Goal: Information Seeking & Learning: Learn about a topic

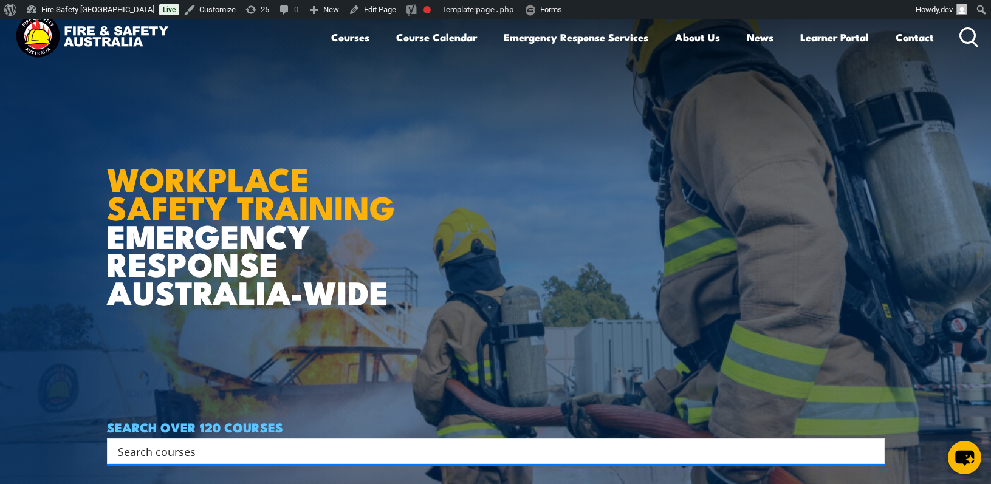
click at [131, 39] on img at bounding box center [91, 37] width 159 height 52
click at [917, 37] on link "Contact" at bounding box center [914, 37] width 38 height 32
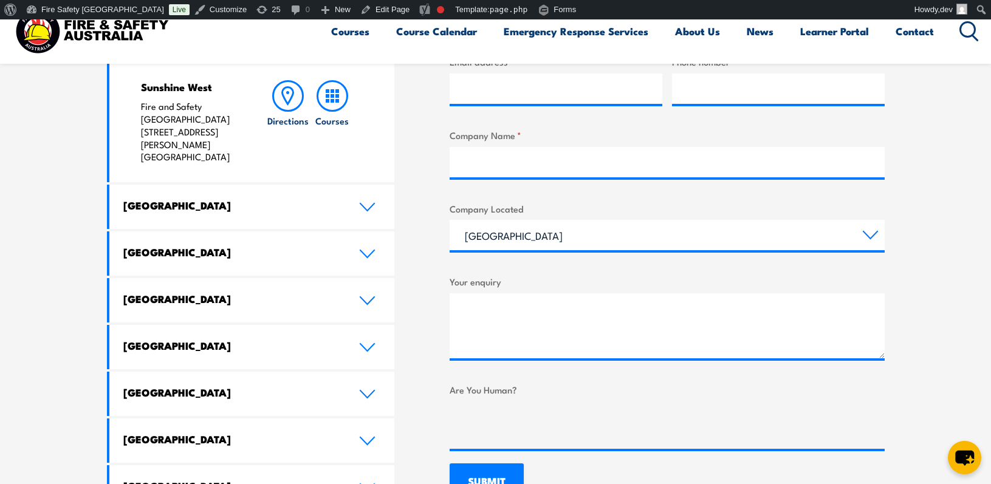
scroll to position [632, 0]
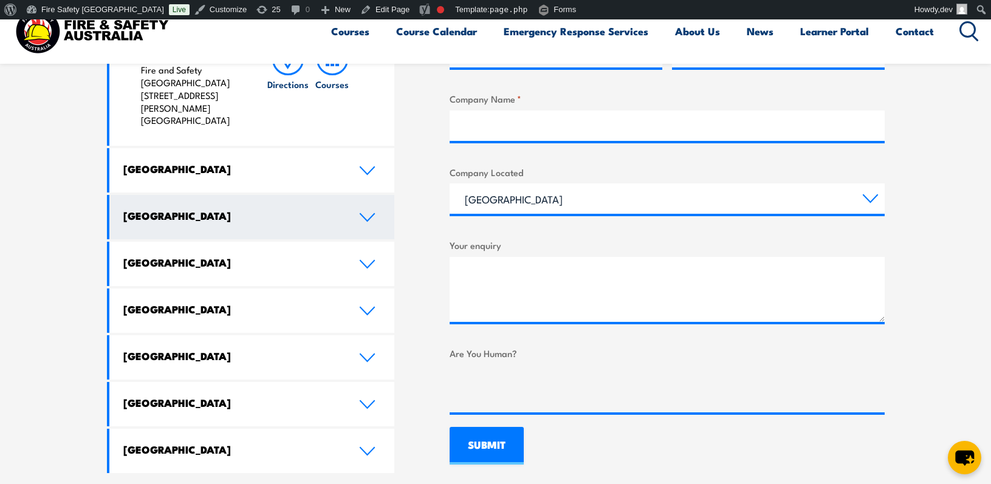
click at [375, 195] on link "[GEOGRAPHIC_DATA]" at bounding box center [251, 217] width 285 height 44
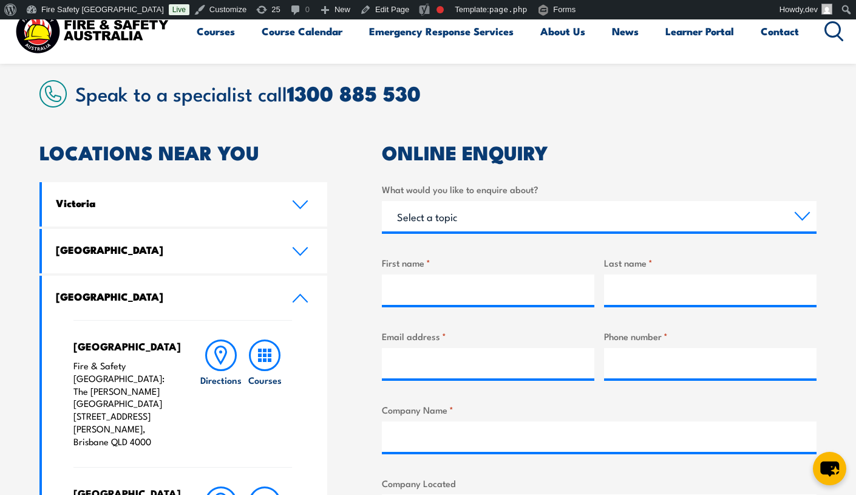
scroll to position [317, 0]
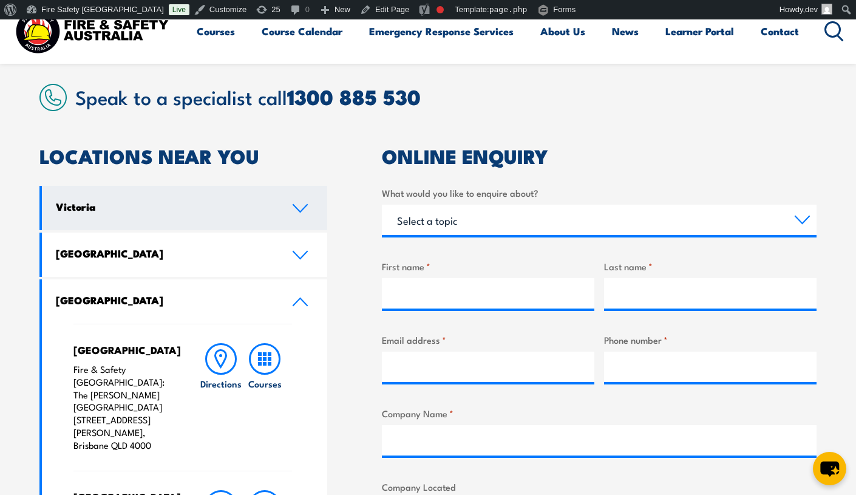
click at [298, 209] on icon at bounding box center [300, 208] width 14 height 7
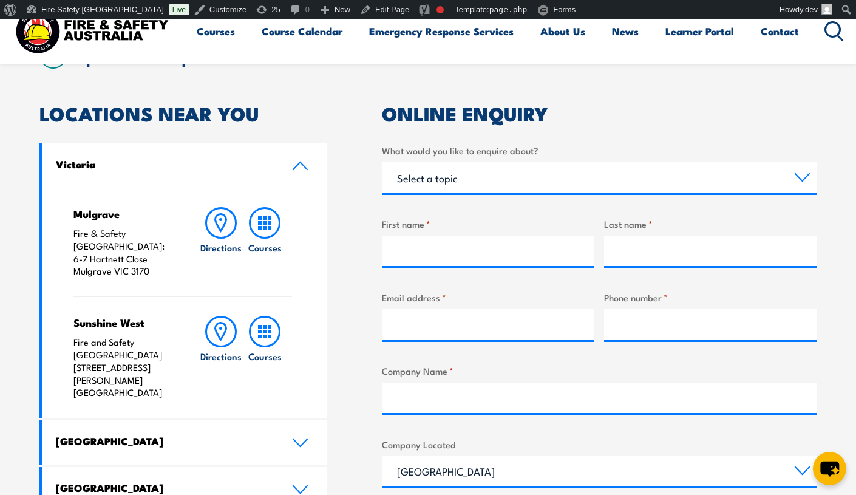
scroll to position [432, 0]
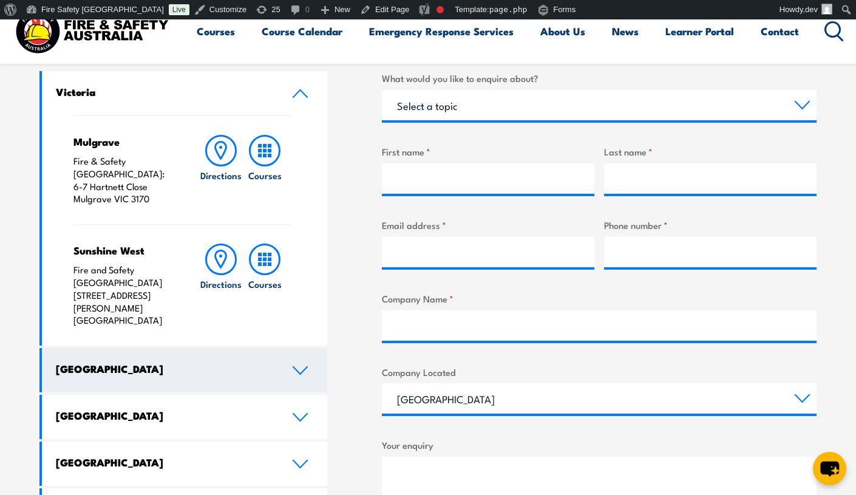
click at [212, 362] on h4 "[GEOGRAPHIC_DATA]" at bounding box center [164, 368] width 217 height 13
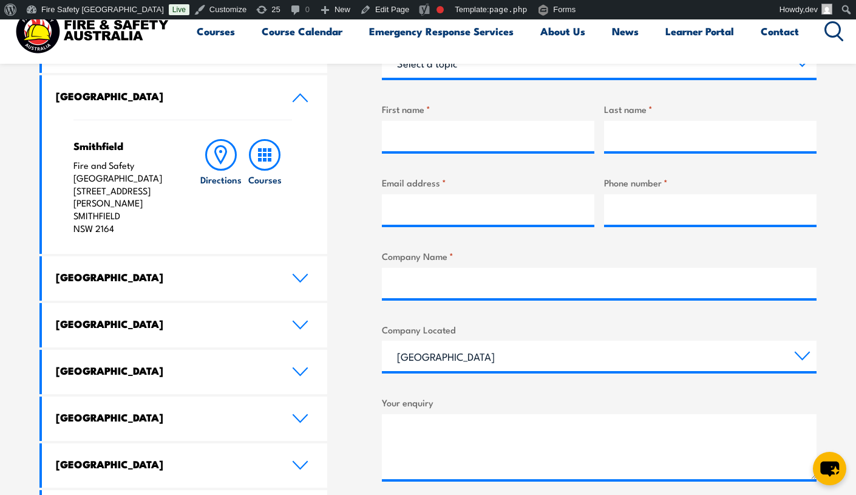
scroll to position [482, 0]
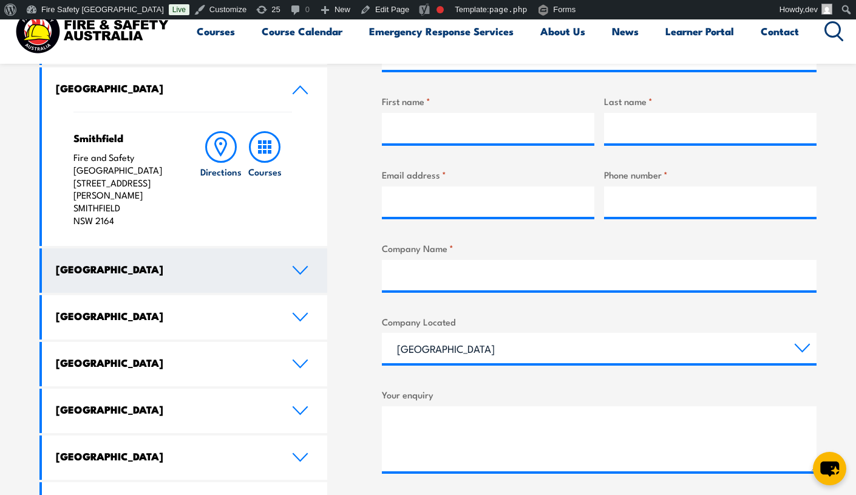
click at [302, 250] on link "[GEOGRAPHIC_DATA]" at bounding box center [184, 270] width 285 height 44
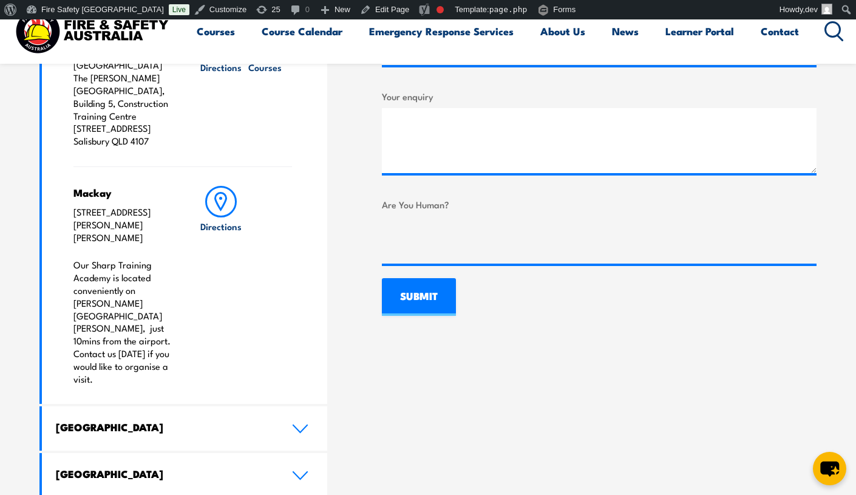
scroll to position [918, 0]
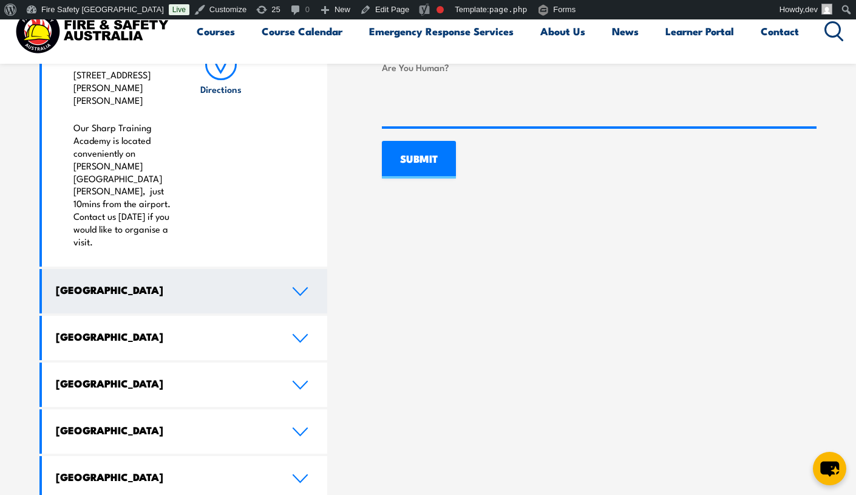
click at [208, 283] on h4 "Western Australia" at bounding box center [164, 289] width 217 height 13
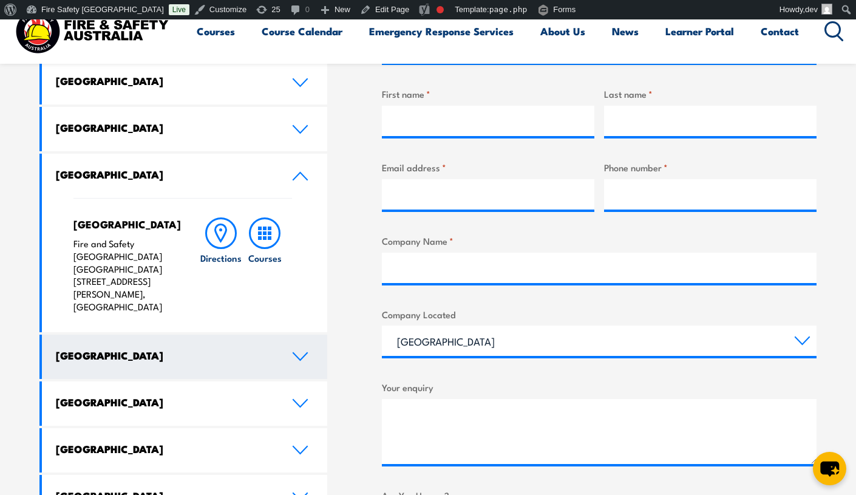
scroll to position [550, 0]
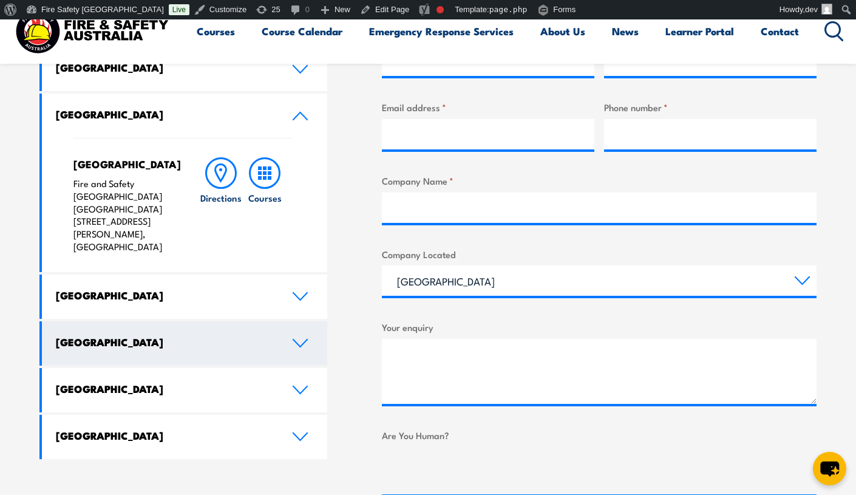
click at [293, 338] on icon at bounding box center [300, 343] width 16 height 10
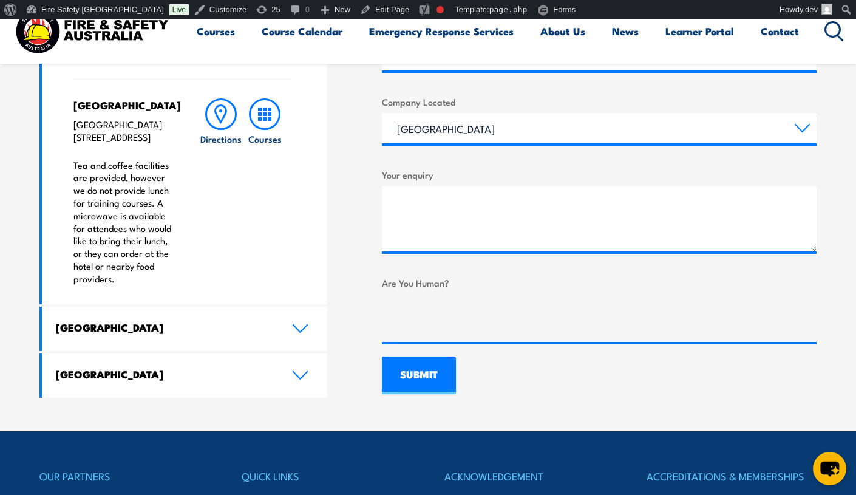
scroll to position [709, 0]
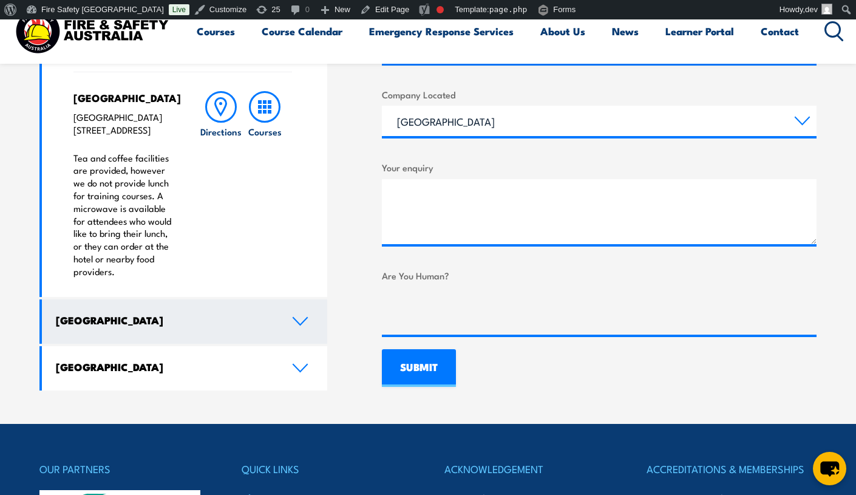
click at [188, 344] on link "[GEOGRAPHIC_DATA]" at bounding box center [184, 321] width 285 height 44
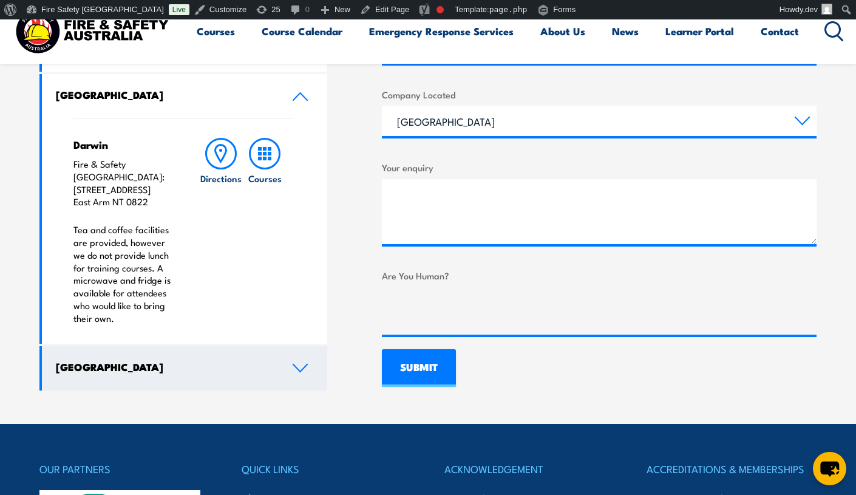
click at [194, 363] on link "[GEOGRAPHIC_DATA]" at bounding box center [184, 368] width 285 height 44
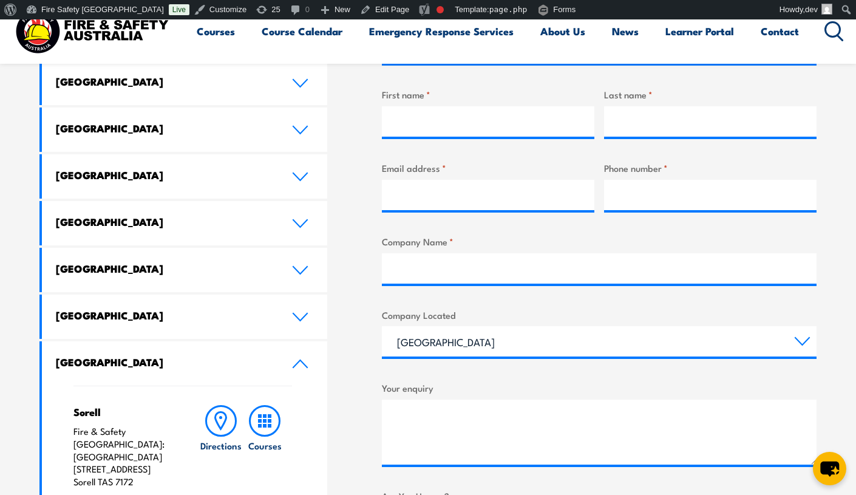
scroll to position [334, 0]
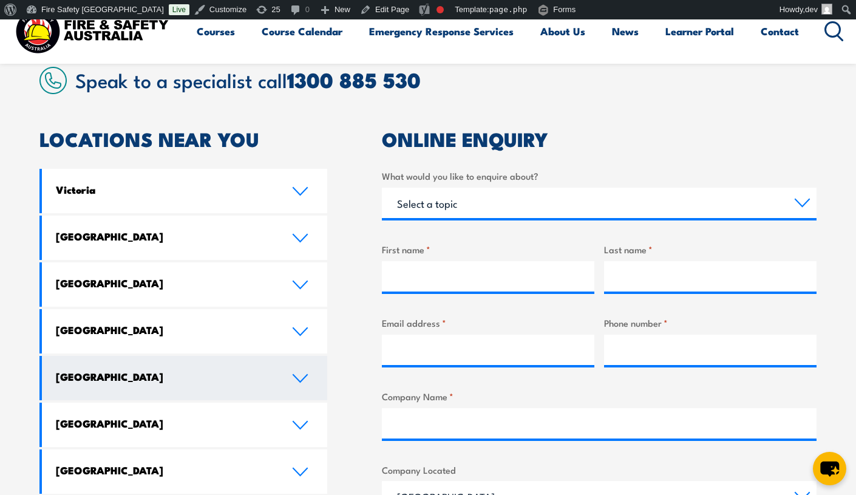
click at [221, 386] on link "[GEOGRAPHIC_DATA]" at bounding box center [184, 378] width 285 height 44
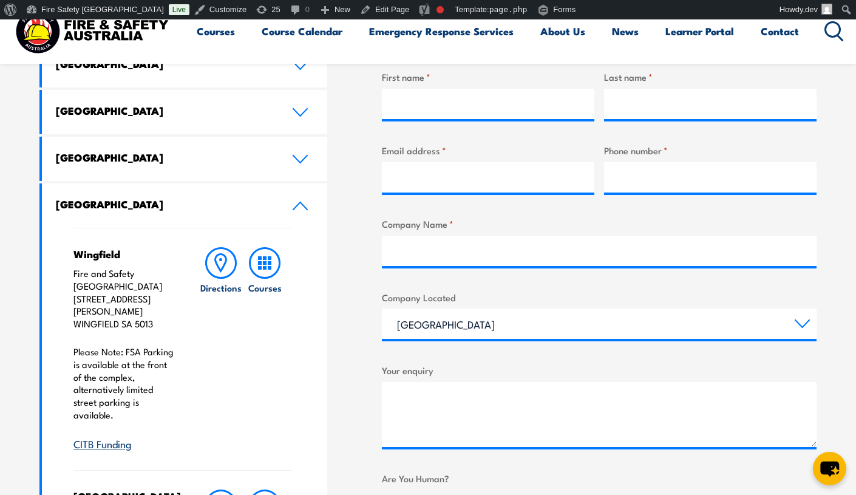
scroll to position [566, 0]
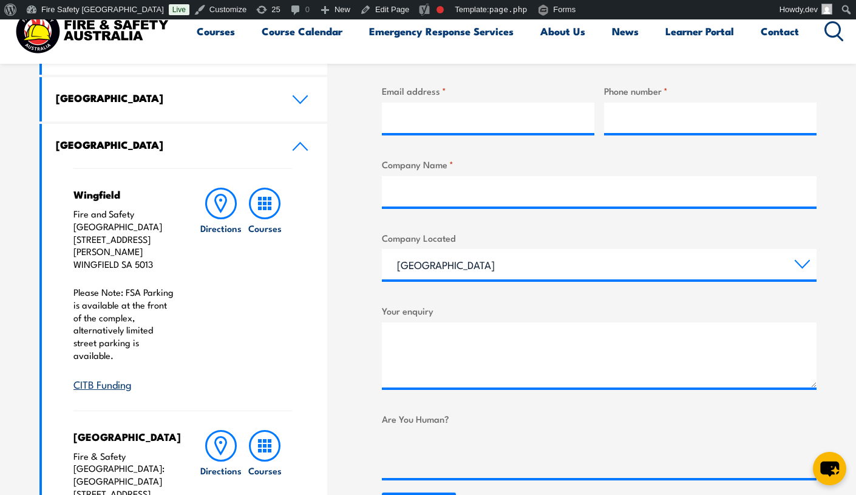
click at [346, 143] on div "LOCATIONS NEAR YOU Victoria Mulgrave Fire & Safety Australia: 6-7 Hartnett Clos…" at bounding box center [428, 437] width 778 height 1078
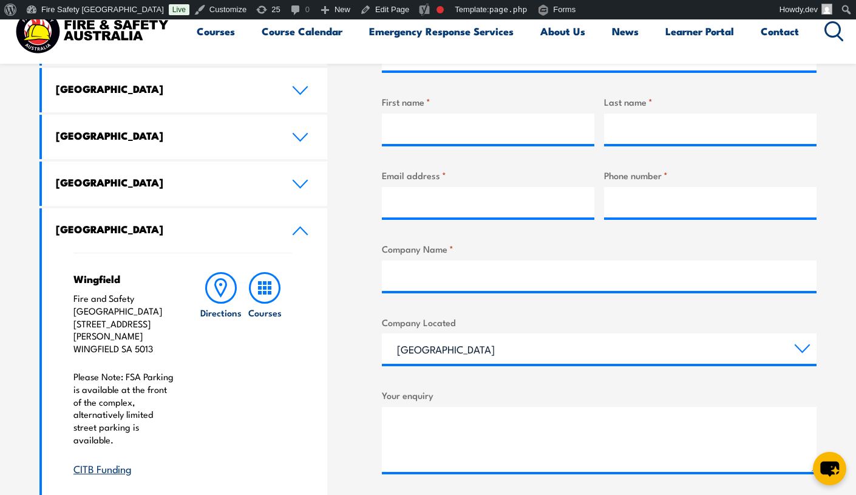
scroll to position [0, 0]
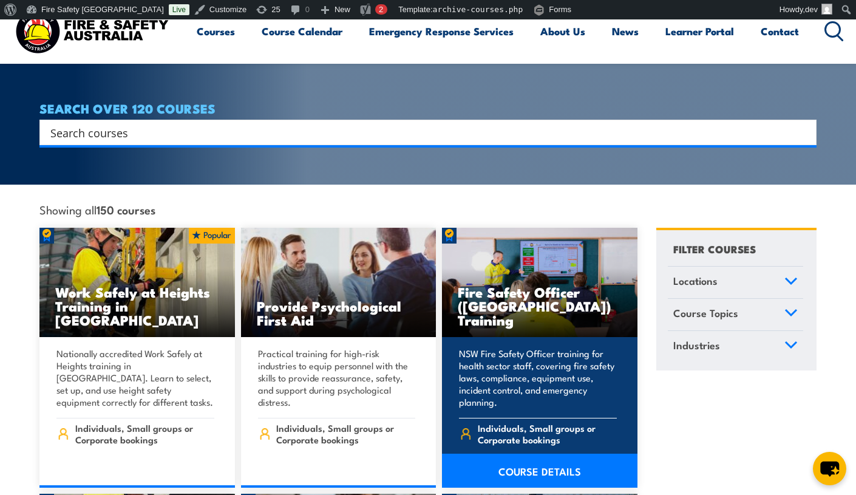
scroll to position [134, 0]
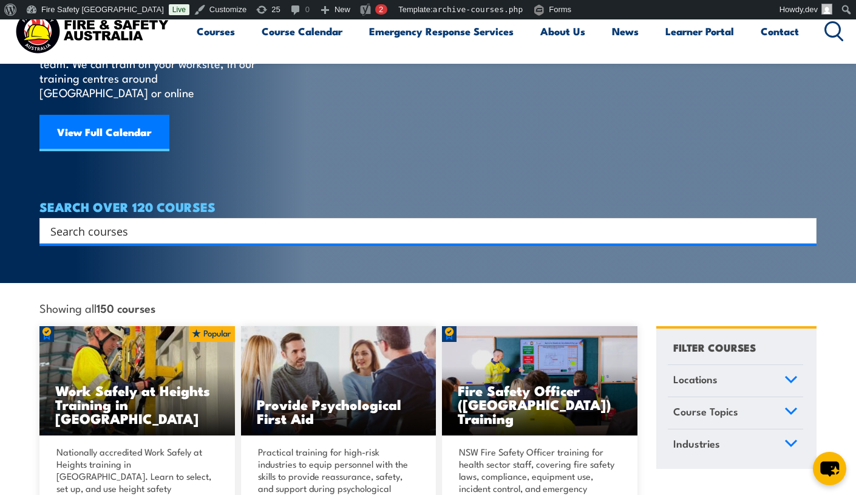
click at [344, 222] on input "Search input" at bounding box center [420, 231] width 740 height 18
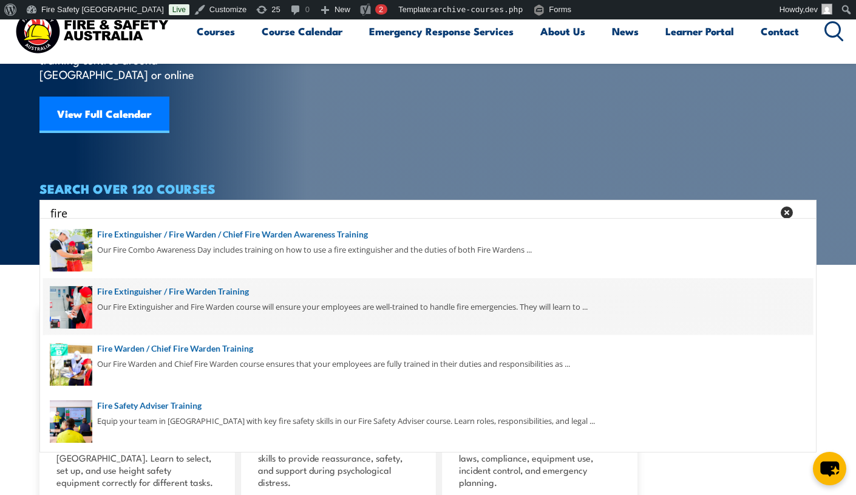
scroll to position [1, 0]
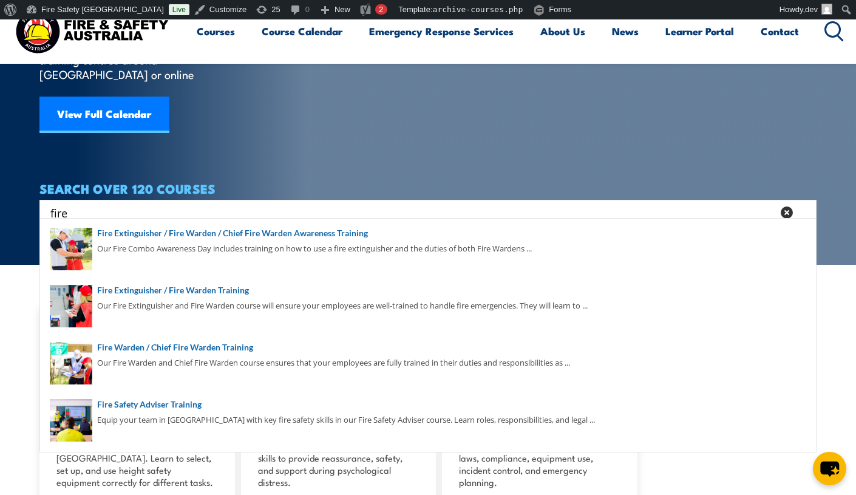
type input "fire"
click at [381, 138] on article "COURSES Find a course thats right for you and your team. We can train on your w…" at bounding box center [428, 47] width 778 height 358
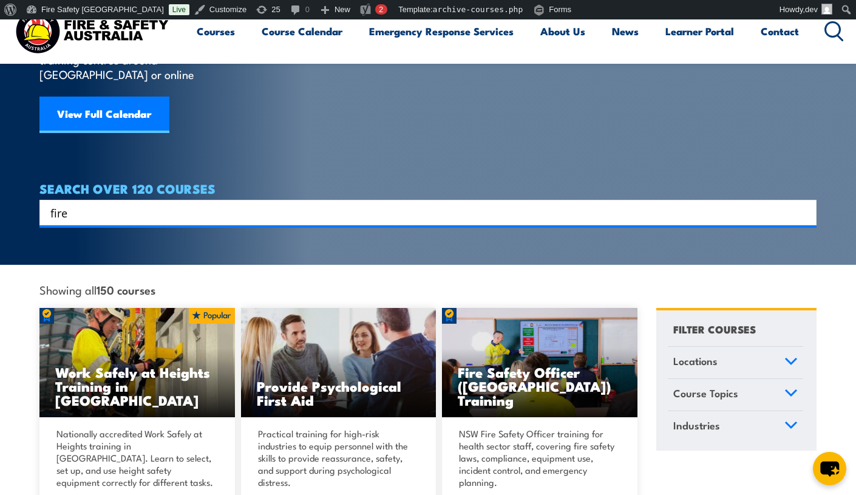
click at [285, 106] on article "COURSES Find a course thats right for you and your team. We can train on your w…" at bounding box center [428, 47] width 778 height 358
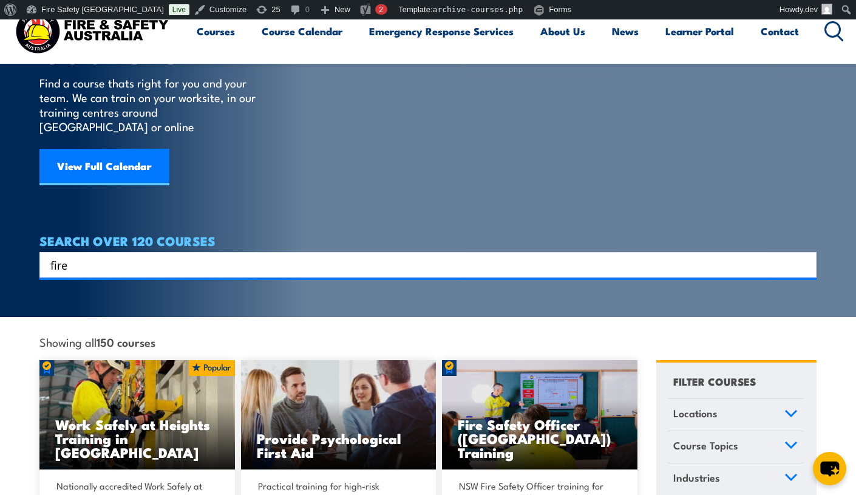
scroll to position [0, 0]
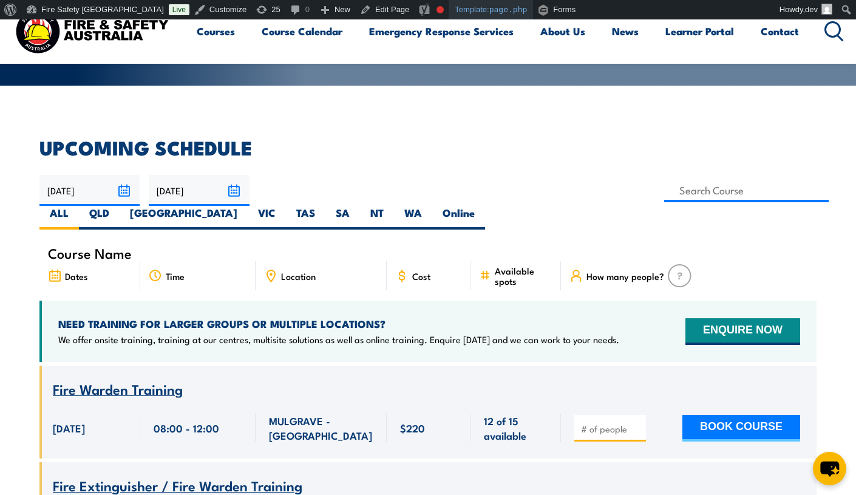
scroll to position [282, 0]
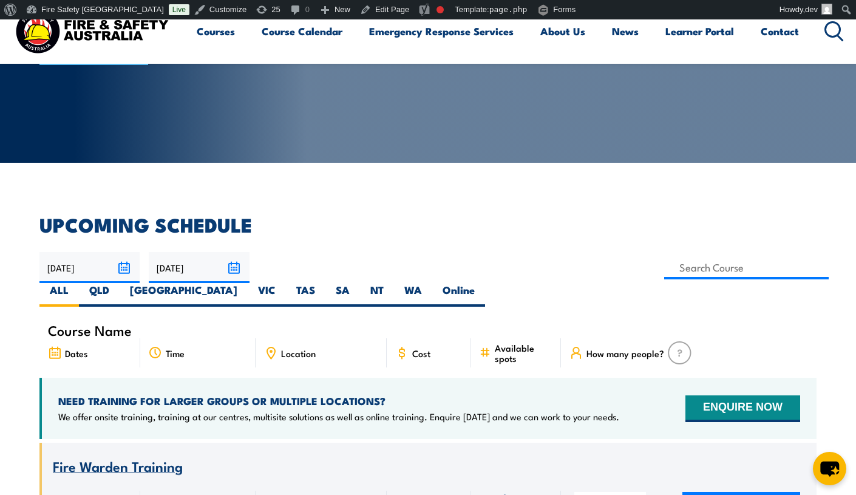
scroll to position [203, 0]
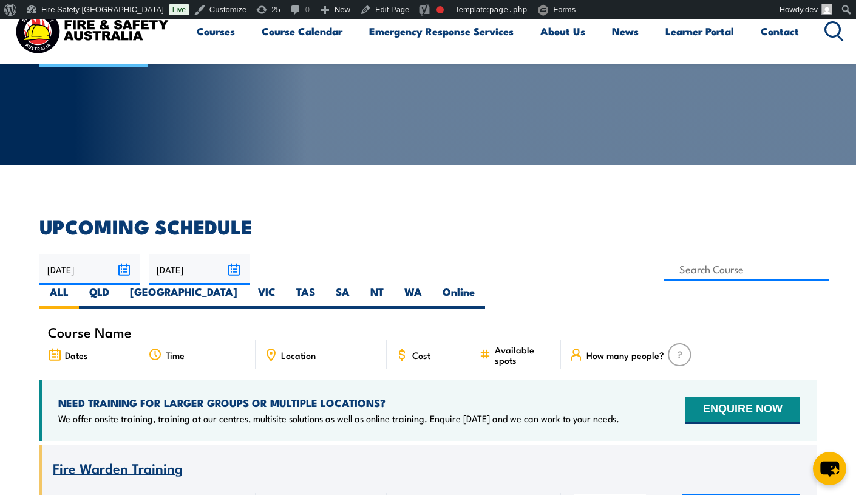
click at [372, 231] on h2 "UPCOMING SCHEDULE" at bounding box center [428, 225] width 778 height 17
click at [665, 273] on input at bounding box center [747, 270] width 165 height 24
click at [665, 272] on input at bounding box center [747, 270] width 165 height 24
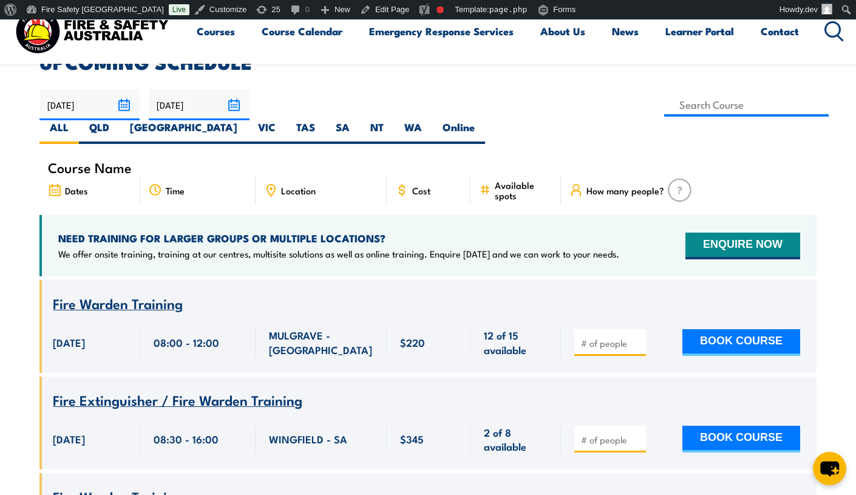
scroll to position [383, 0]
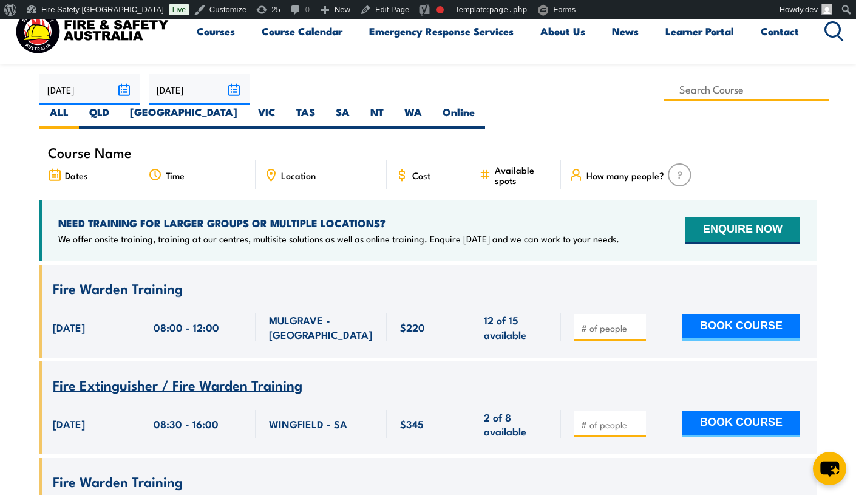
click at [665, 89] on input at bounding box center [747, 90] width 165 height 24
type input "a"
type input "fire"
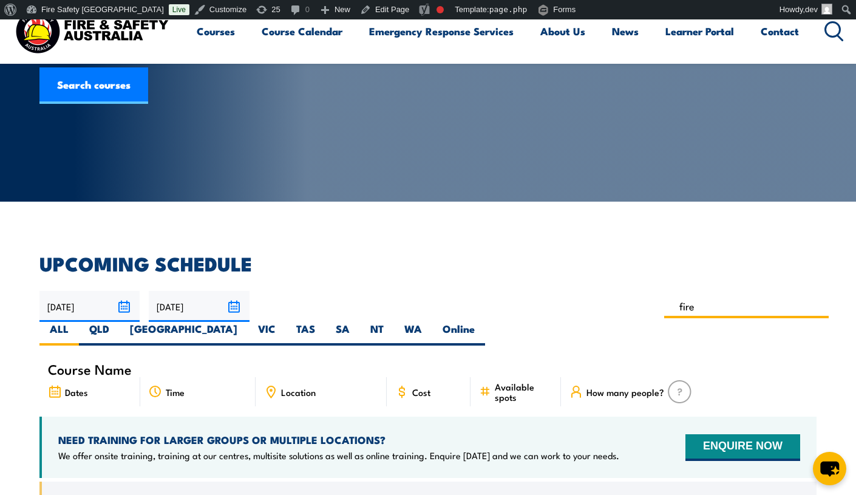
scroll to position [181, 0]
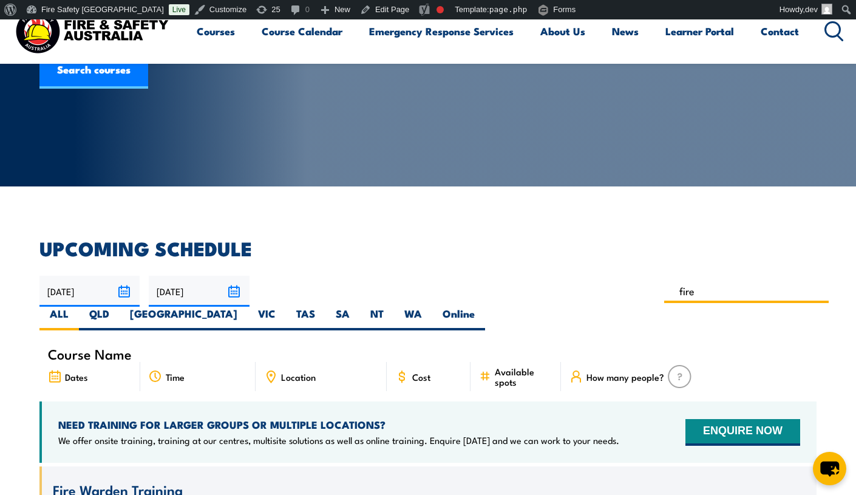
click at [665, 297] on input "fire" at bounding box center [747, 291] width 165 height 24
click at [665, 296] on input "fire" at bounding box center [747, 291] width 165 height 24
click at [372, 142] on article "COURSE CALENDAR Our list of available course dates and times, nationwide. Get N…" at bounding box center [428, 12] width 778 height 348
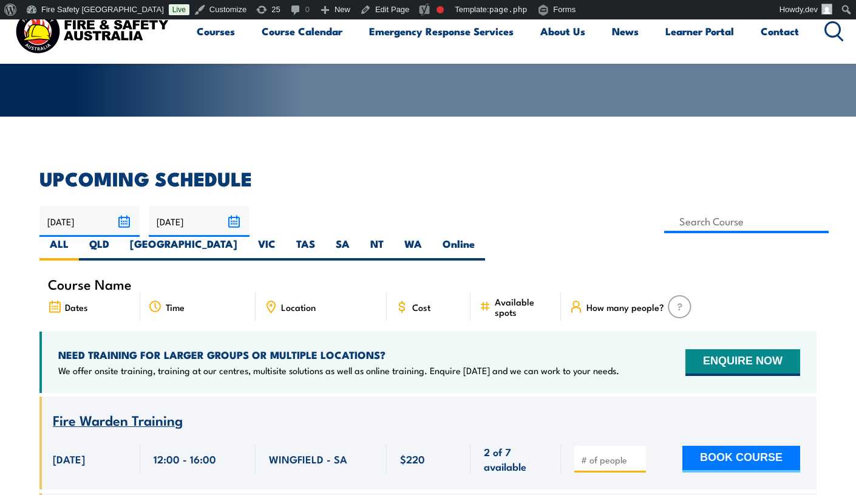
scroll to position [286, 0]
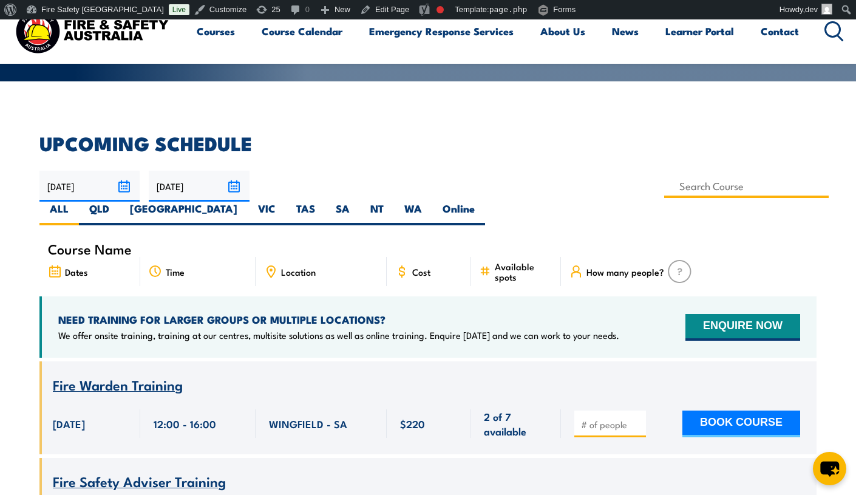
click at [665, 186] on input at bounding box center [747, 186] width 165 height 24
click at [665, 190] on input "fire" at bounding box center [747, 186] width 165 height 24
click at [665, 194] on input "fire" at bounding box center [747, 186] width 165 height 24
type input "fire"
click at [120, 202] on label "QLD" at bounding box center [99, 214] width 41 height 24
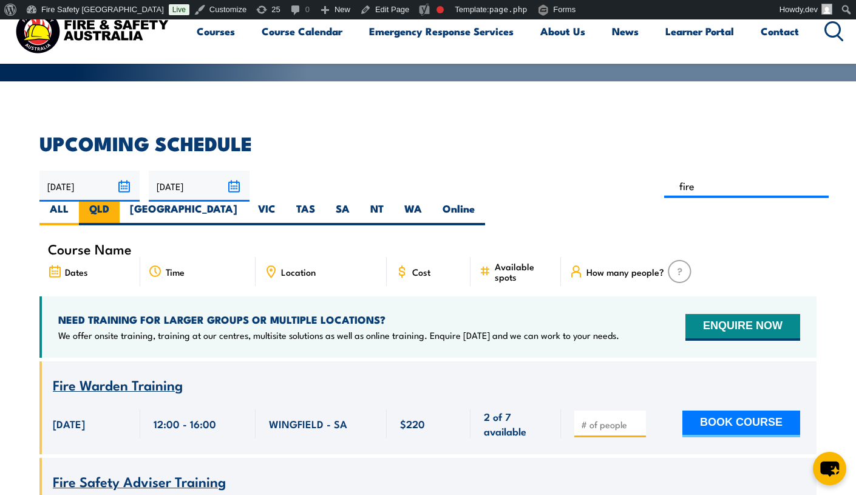
click at [117, 202] on input "QLD" at bounding box center [113, 206] width 8 height 8
radio input "true"
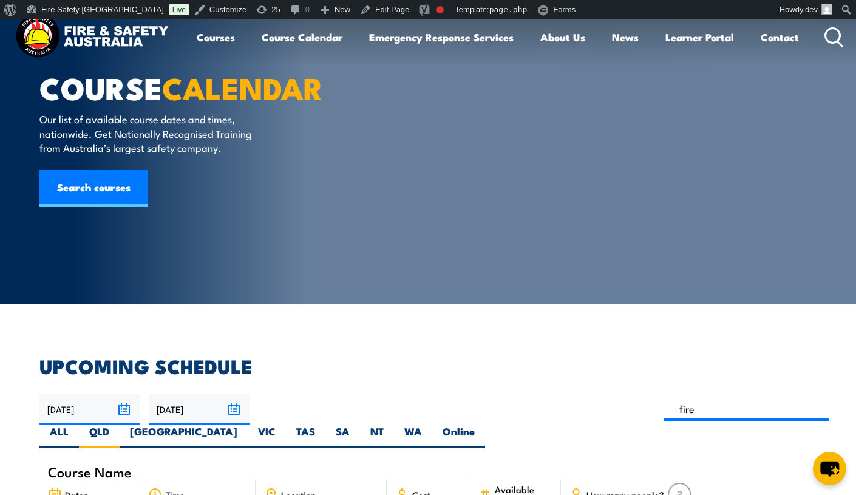
scroll to position [0, 0]
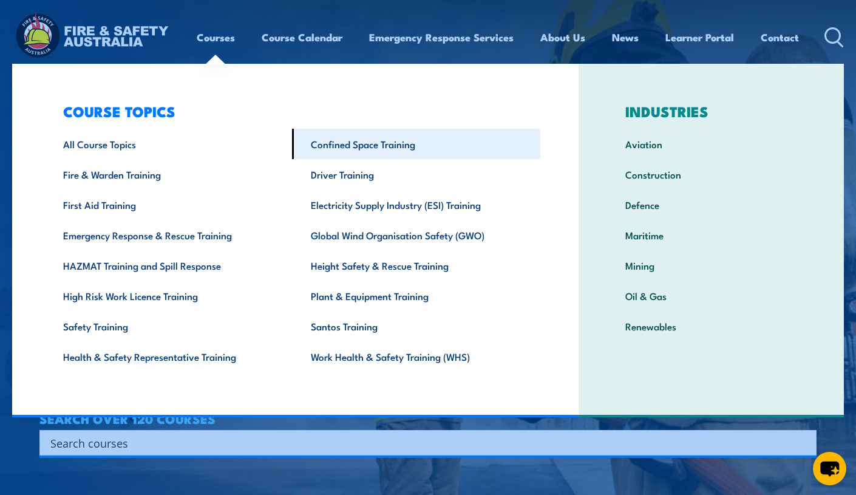
click at [361, 143] on link "Confined Space Training" at bounding box center [416, 144] width 248 height 30
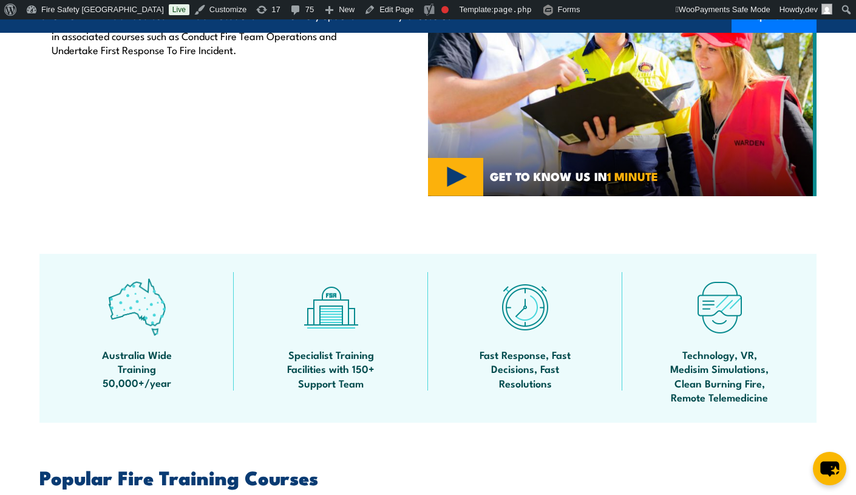
scroll to position [547, 0]
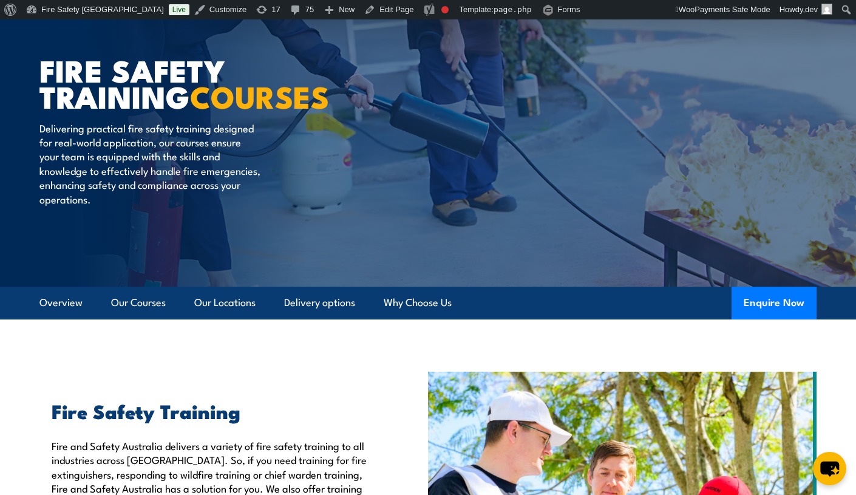
scroll to position [83, 0]
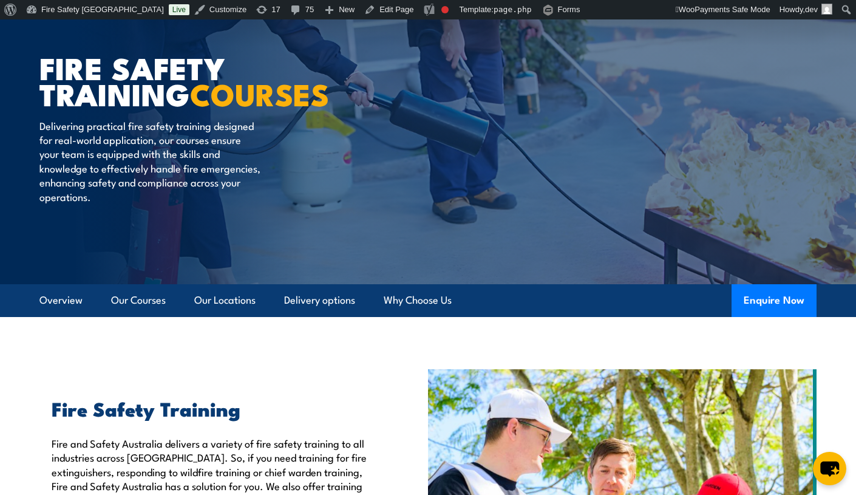
click at [197, 54] on h1 "FIRE SAFETY TRAINING COURSES" at bounding box center [189, 80] width 300 height 52
click at [153, 54] on h1 "FIRE SAFETY TRAINING COURSES" at bounding box center [189, 80] width 300 height 52
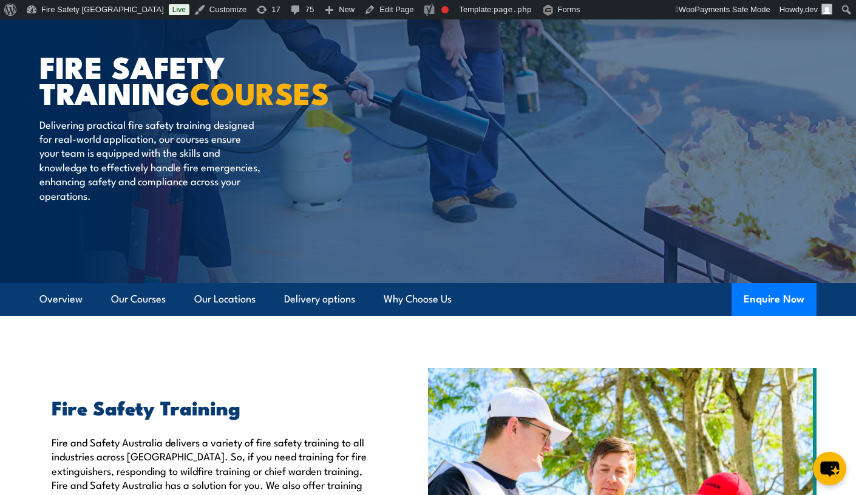
scroll to position [0, 0]
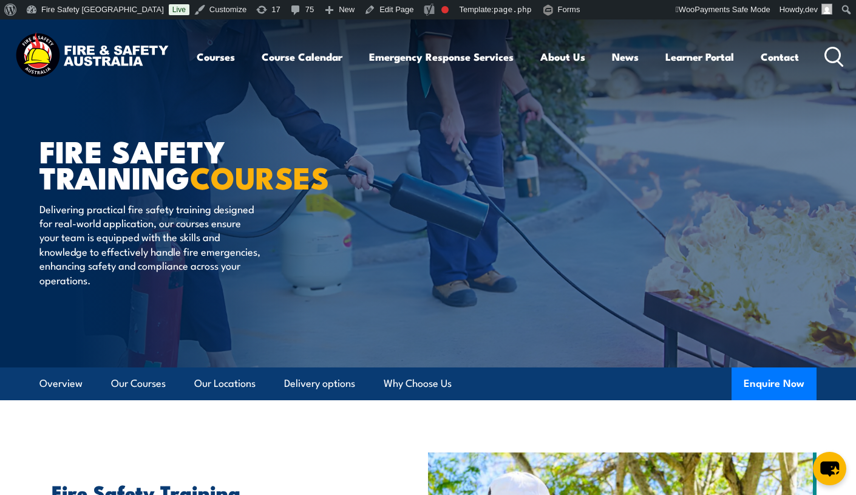
click at [42, 52] on img at bounding box center [91, 56] width 159 height 52
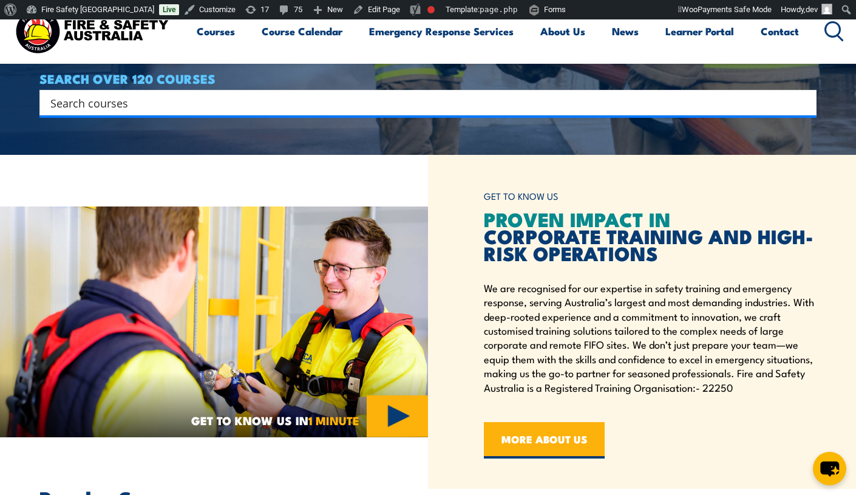
scroll to position [306, 0]
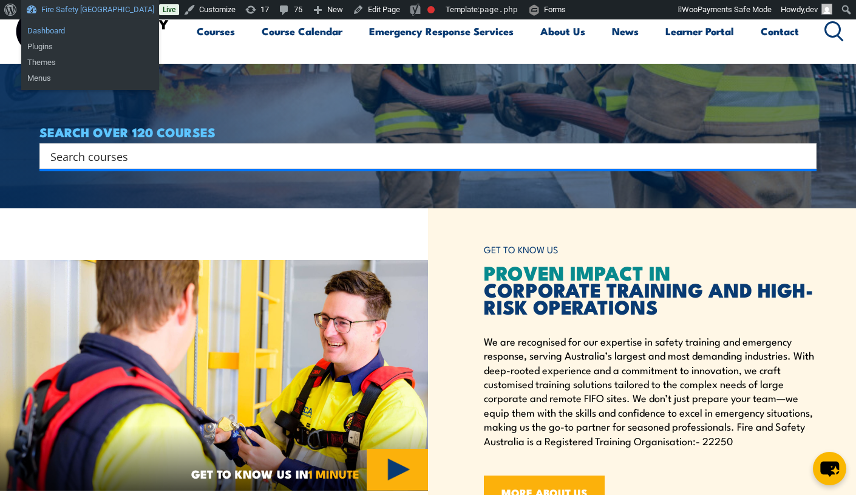
click at [52, 30] on link "Dashboard" at bounding box center [90, 31] width 138 height 16
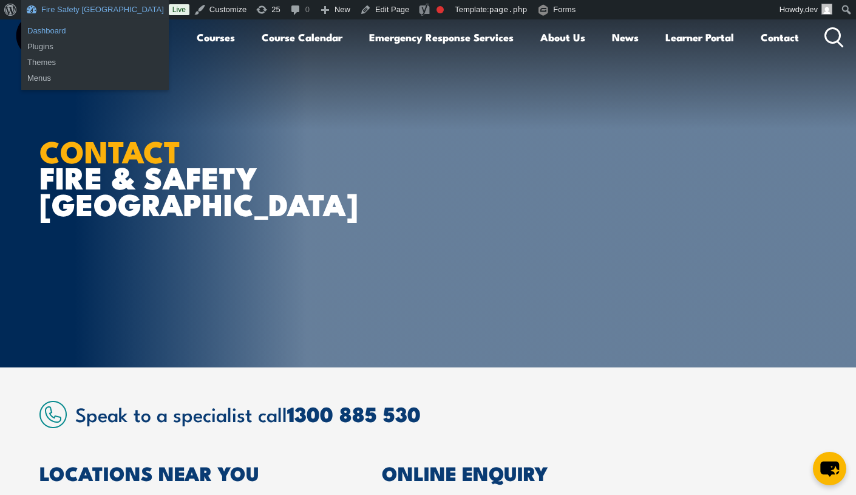
click at [49, 28] on link "Dashboard" at bounding box center [95, 31] width 148 height 16
